Goal: Transaction & Acquisition: Purchase product/service

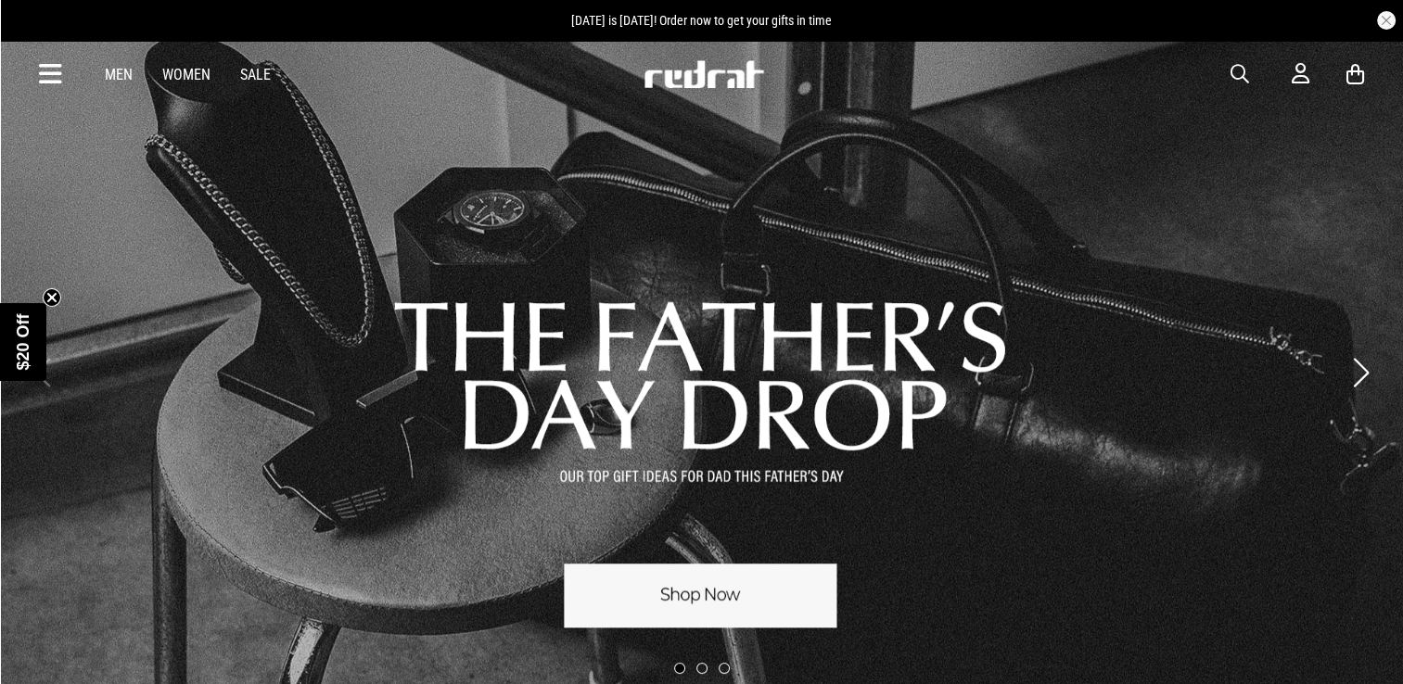
click at [47, 72] on icon at bounding box center [50, 74] width 23 height 31
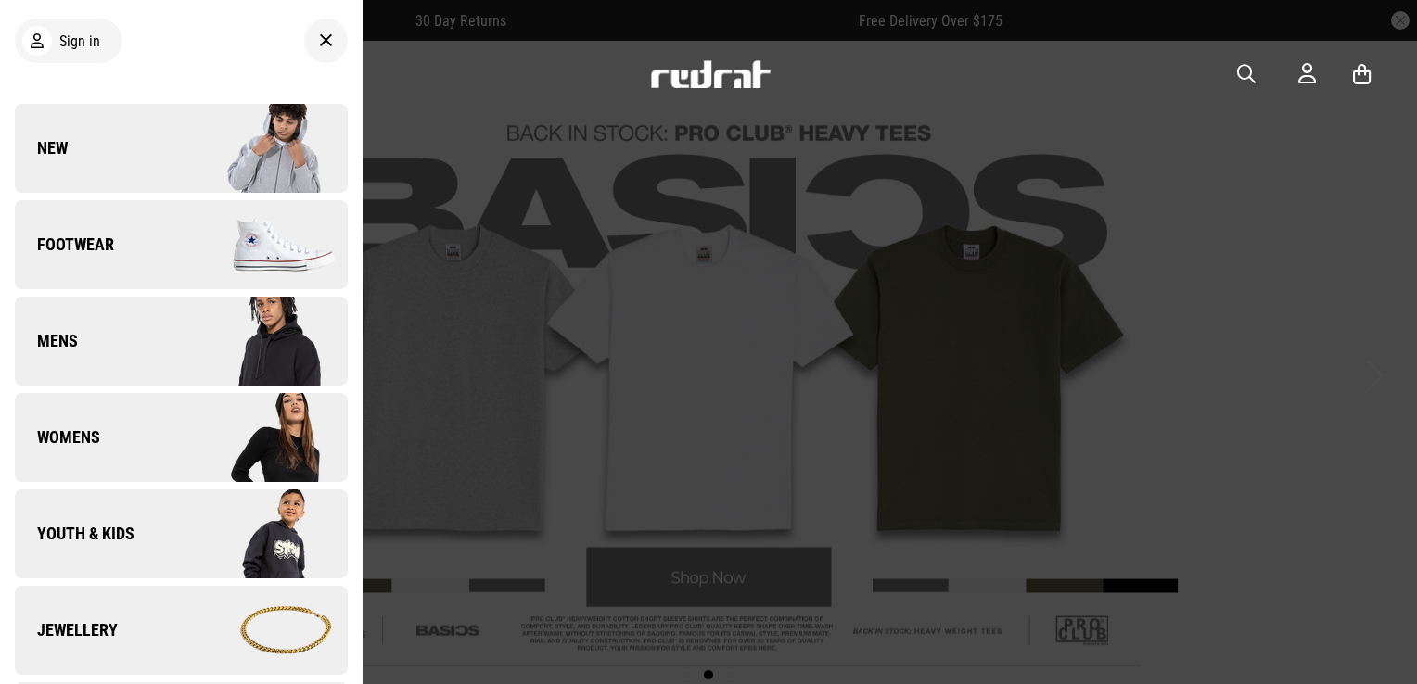
click at [86, 545] on link "Youth & Kids" at bounding box center [181, 533] width 333 height 89
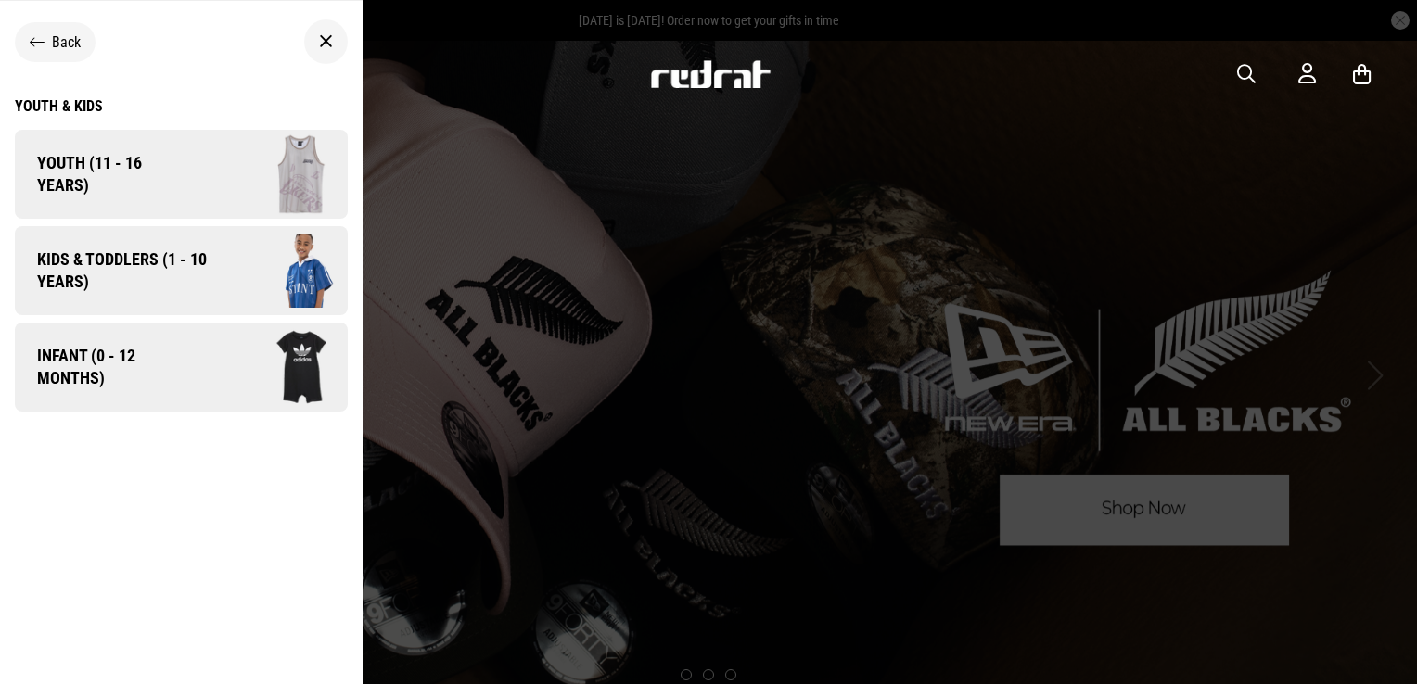
click at [98, 282] on span "Kids & Toddlers (1 - 10 years)" at bounding box center [115, 270] width 201 height 44
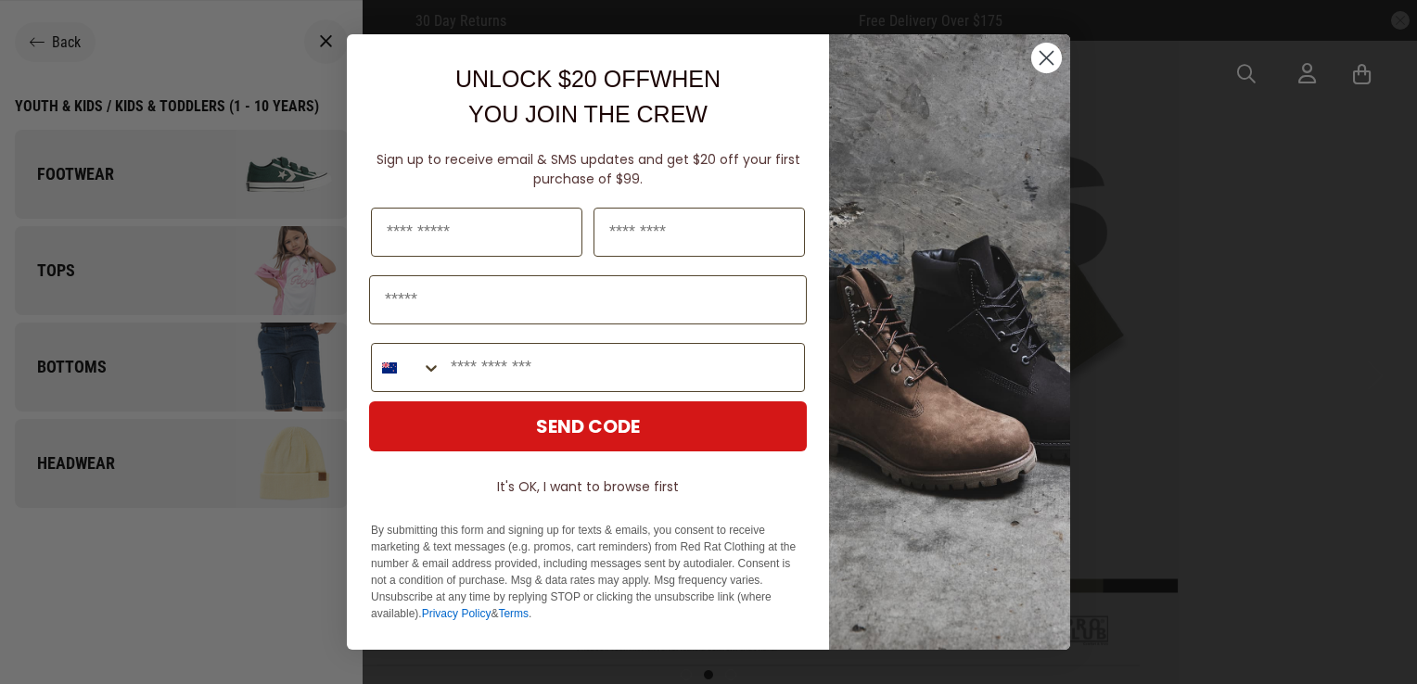
click at [1051, 56] on circle "Close dialog" at bounding box center [1046, 58] width 31 height 31
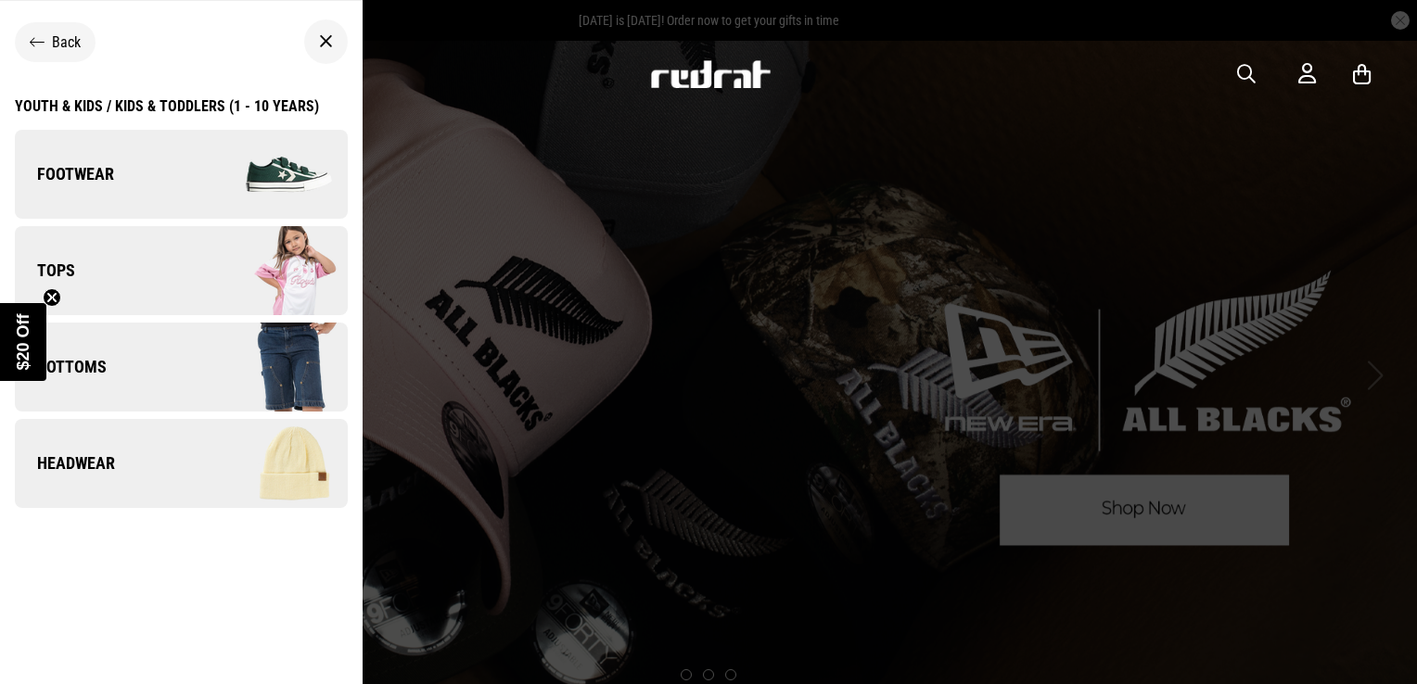
click at [289, 267] on img at bounding box center [264, 270] width 166 height 93
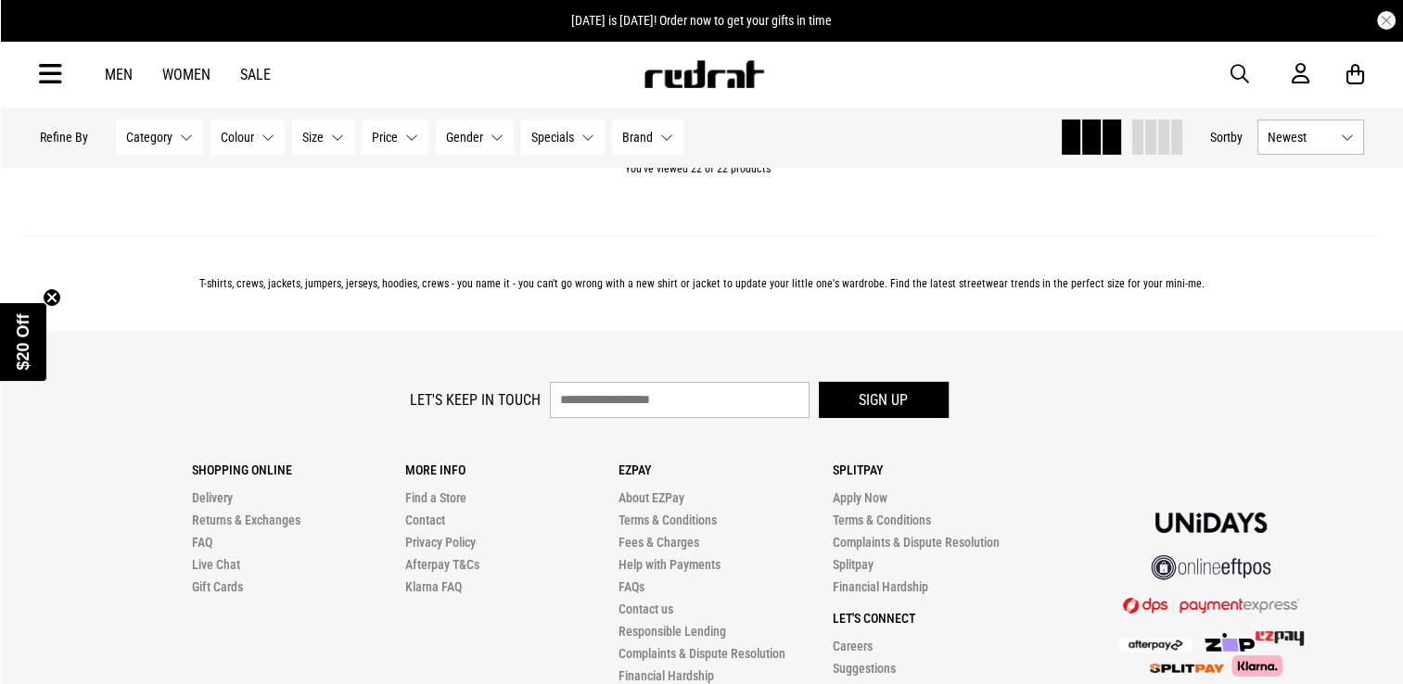
scroll to position [6314, 0]
